Goal: Communication & Community: Share content

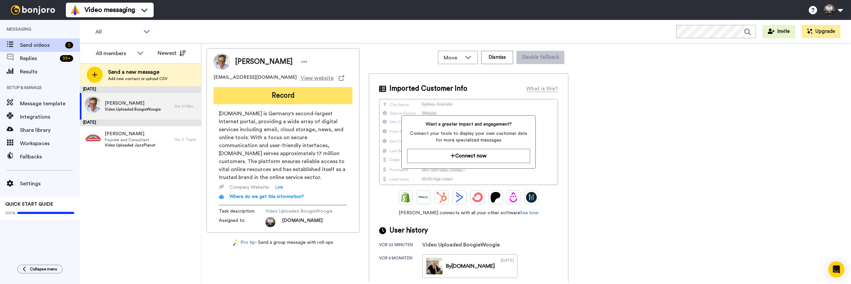
click at [277, 95] on button "Record" at bounding box center [283, 95] width 139 height 17
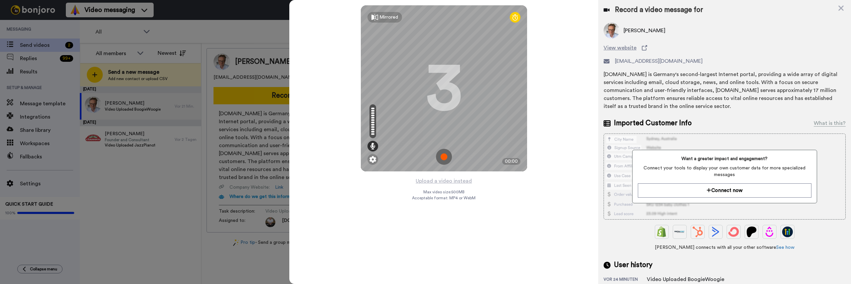
click at [448, 157] on img at bounding box center [444, 157] width 16 height 16
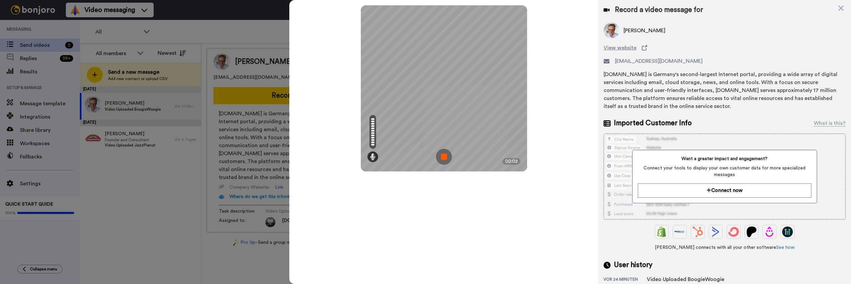
click at [439, 154] on img at bounding box center [444, 157] width 16 height 16
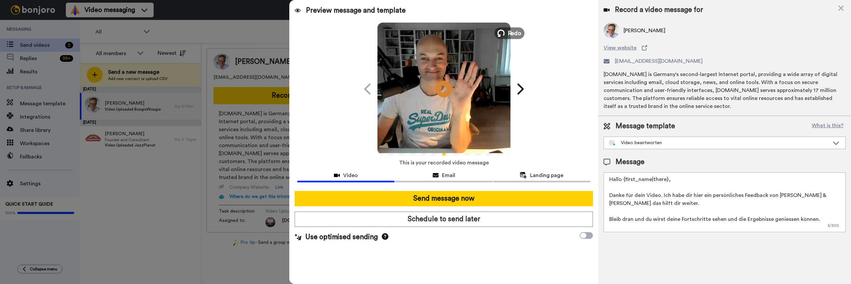
click at [512, 32] on span "Redo" at bounding box center [515, 33] width 14 height 9
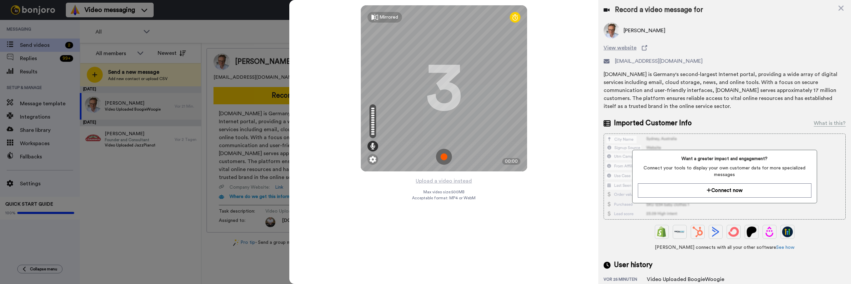
click at [441, 155] on img at bounding box center [444, 157] width 16 height 16
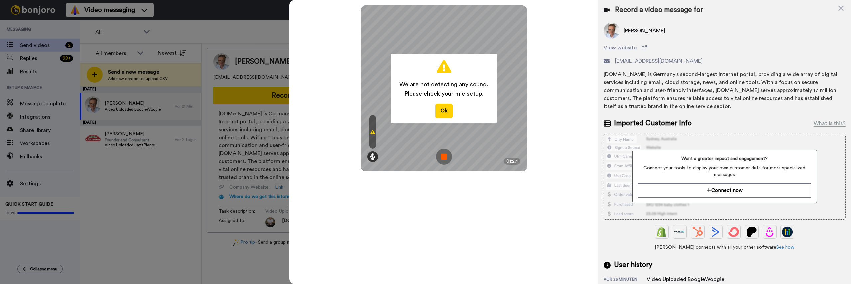
click at [442, 160] on img at bounding box center [444, 157] width 16 height 16
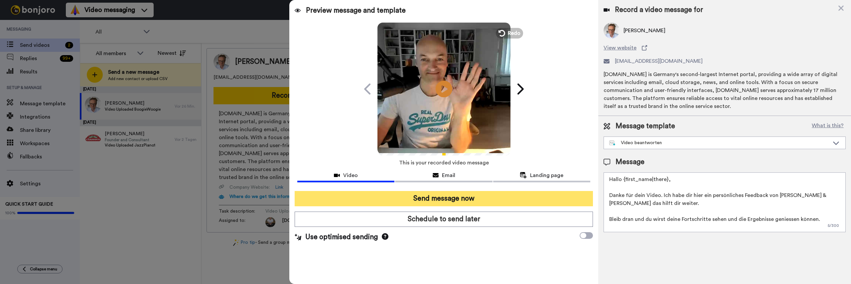
click at [471, 200] on button "Send message now" at bounding box center [444, 198] width 298 height 15
